Goal: Use online tool/utility: Use online tool/utility

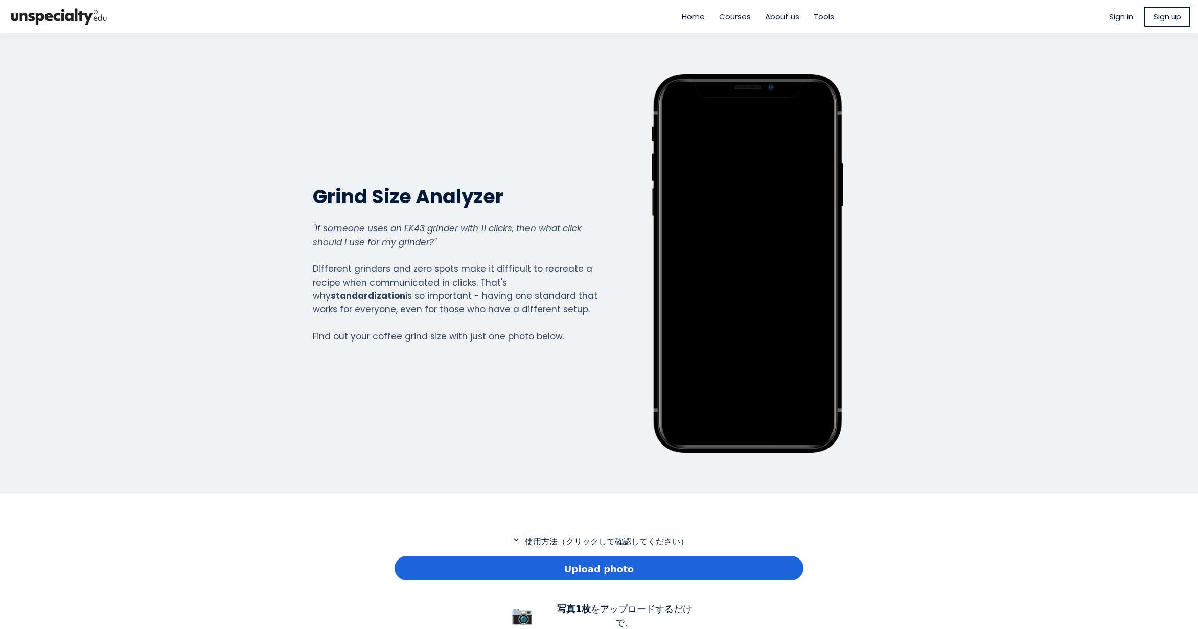
scroll to position [739, 409]
click at [483, 578] on div "Upload photo" at bounding box center [599, 568] width 409 height 25
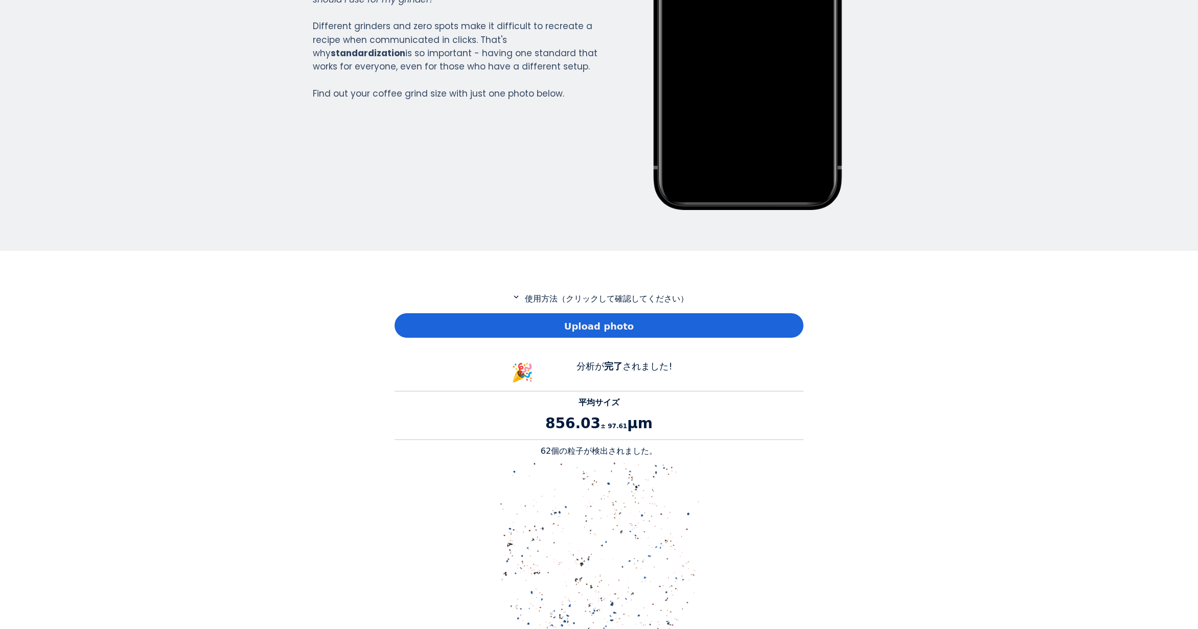
scroll to position [307, 0]
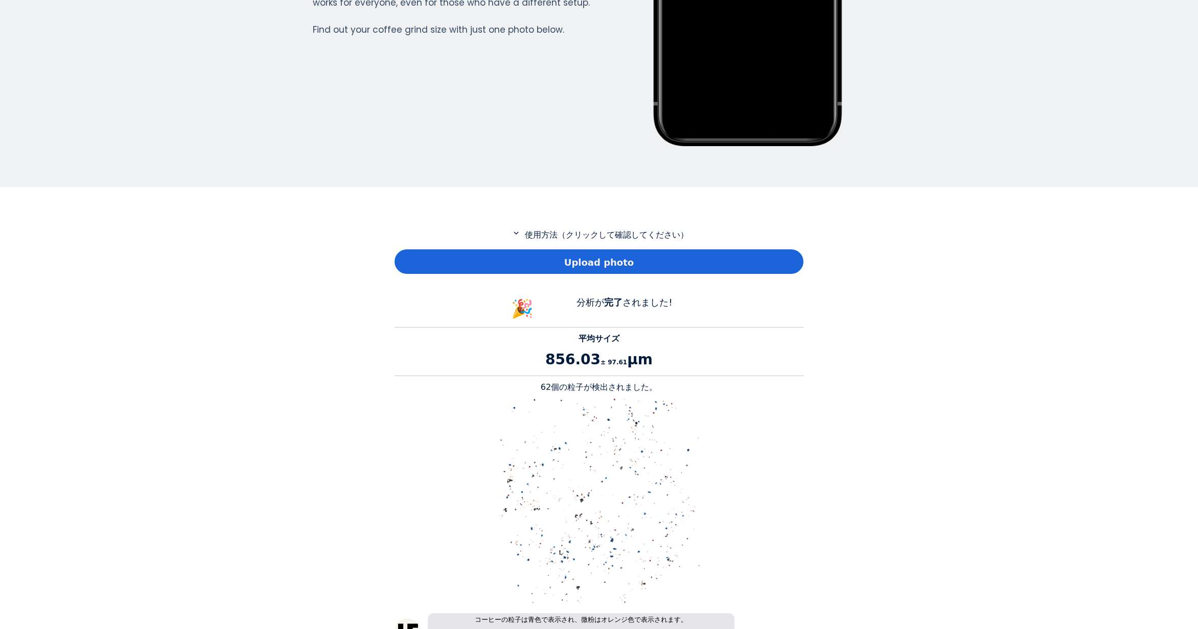
click at [546, 388] on p "62個の粒子が検出されました。" at bounding box center [599, 387] width 409 height 12
copy p "62"
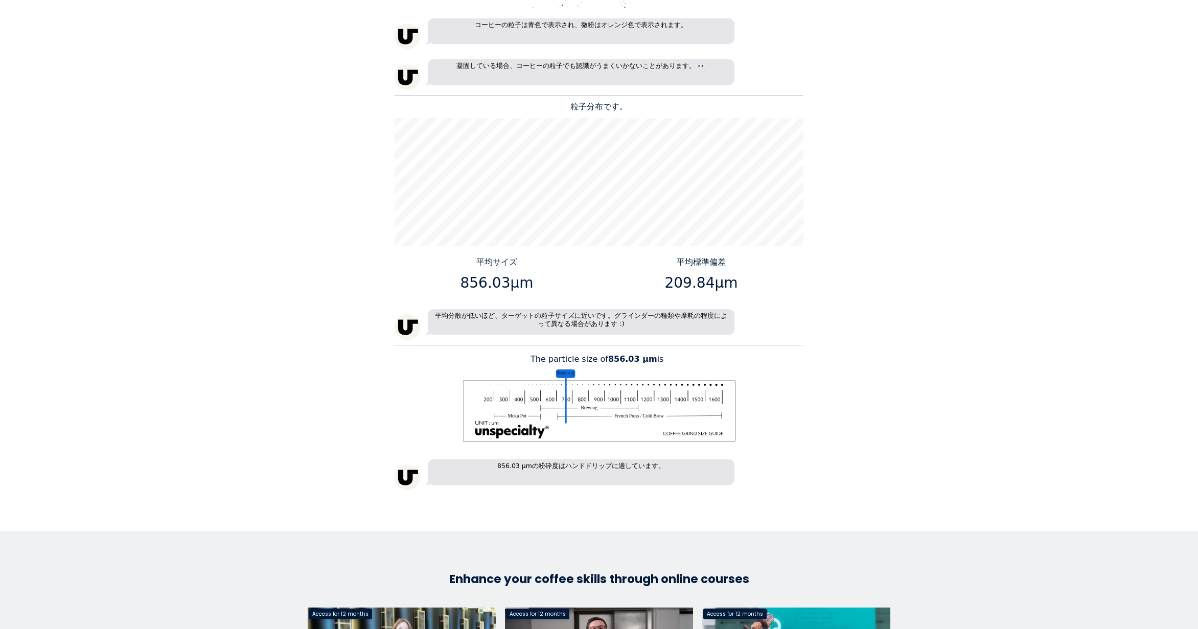
scroll to position [920, 0]
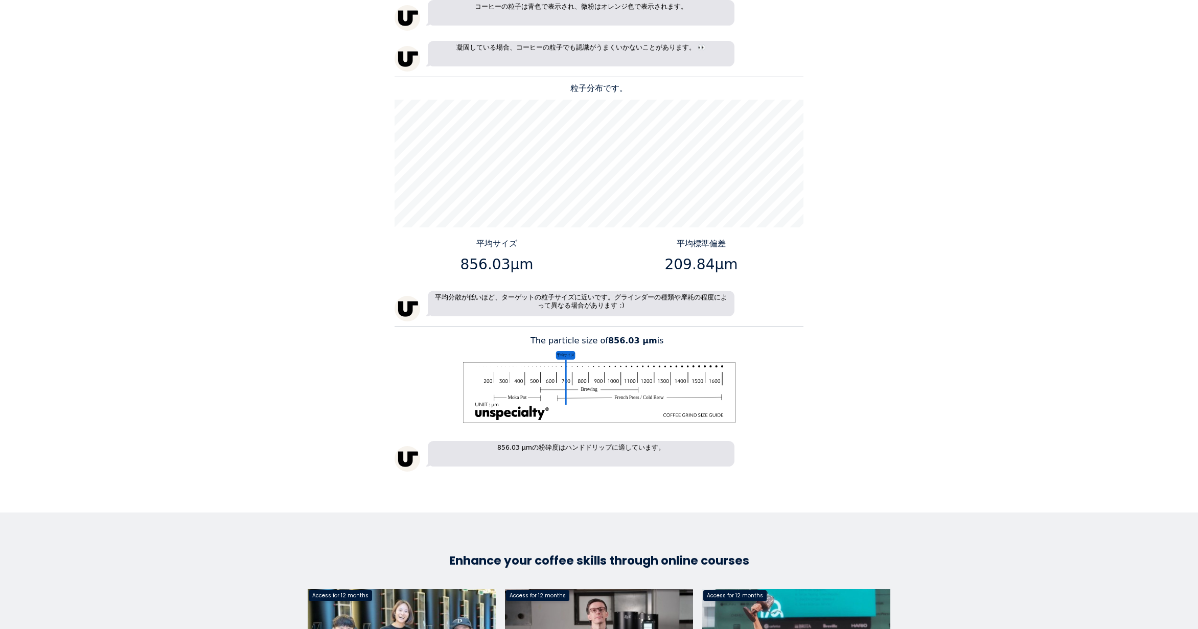
click at [475, 264] on p "856.03μm" at bounding box center [497, 264] width 197 height 21
click at [489, 264] on p "856.03μm" at bounding box center [497, 264] width 197 height 21
drag, startPoint x: 503, startPoint y: 265, endPoint x: 462, endPoint y: 265, distance: 41.4
click at [462, 265] on p "856.03μm" at bounding box center [497, 264] width 197 height 21
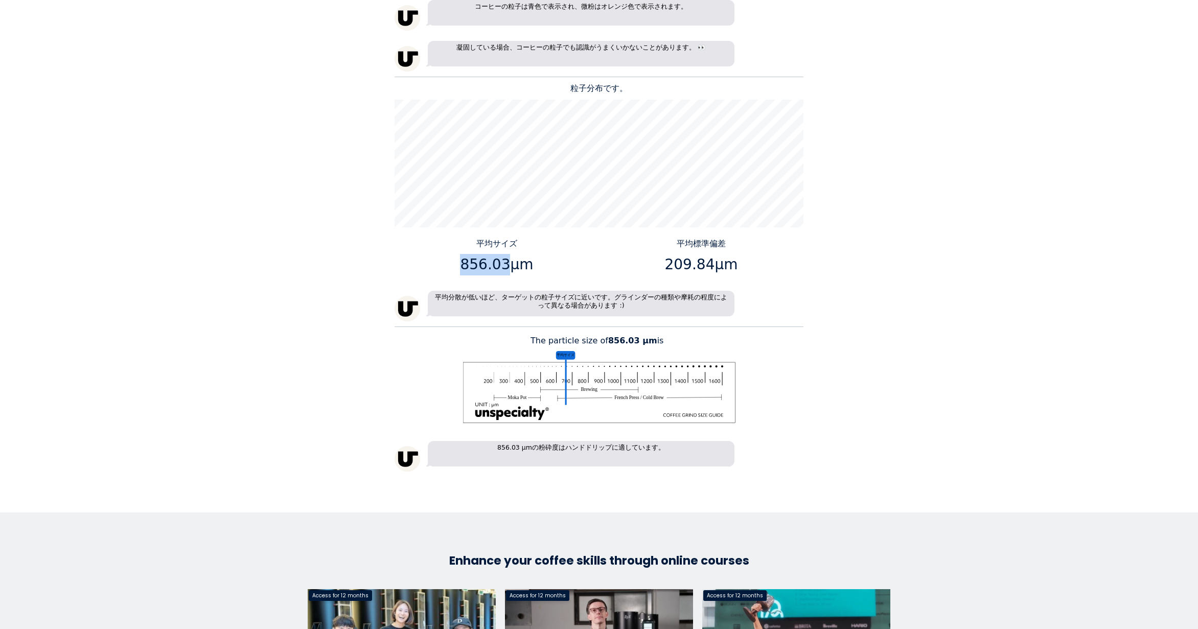
copy p "856.03"
drag, startPoint x: 708, startPoint y: 267, endPoint x: 671, endPoint y: 265, distance: 36.8
click at [671, 265] on p "209.84μm" at bounding box center [701, 264] width 197 height 21
copy p "209.84"
